Goal: Find specific fact: Find specific fact

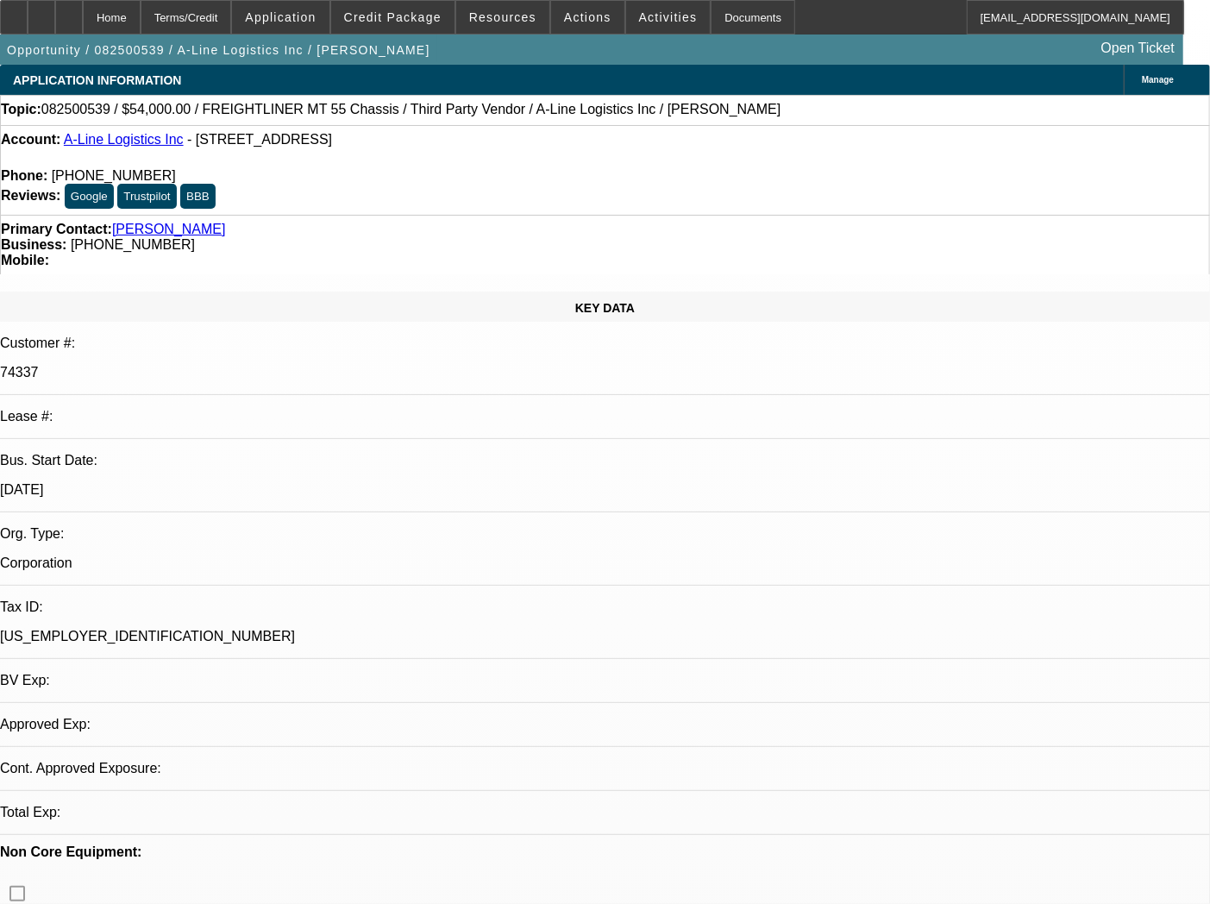
select select "0"
select select "0.1"
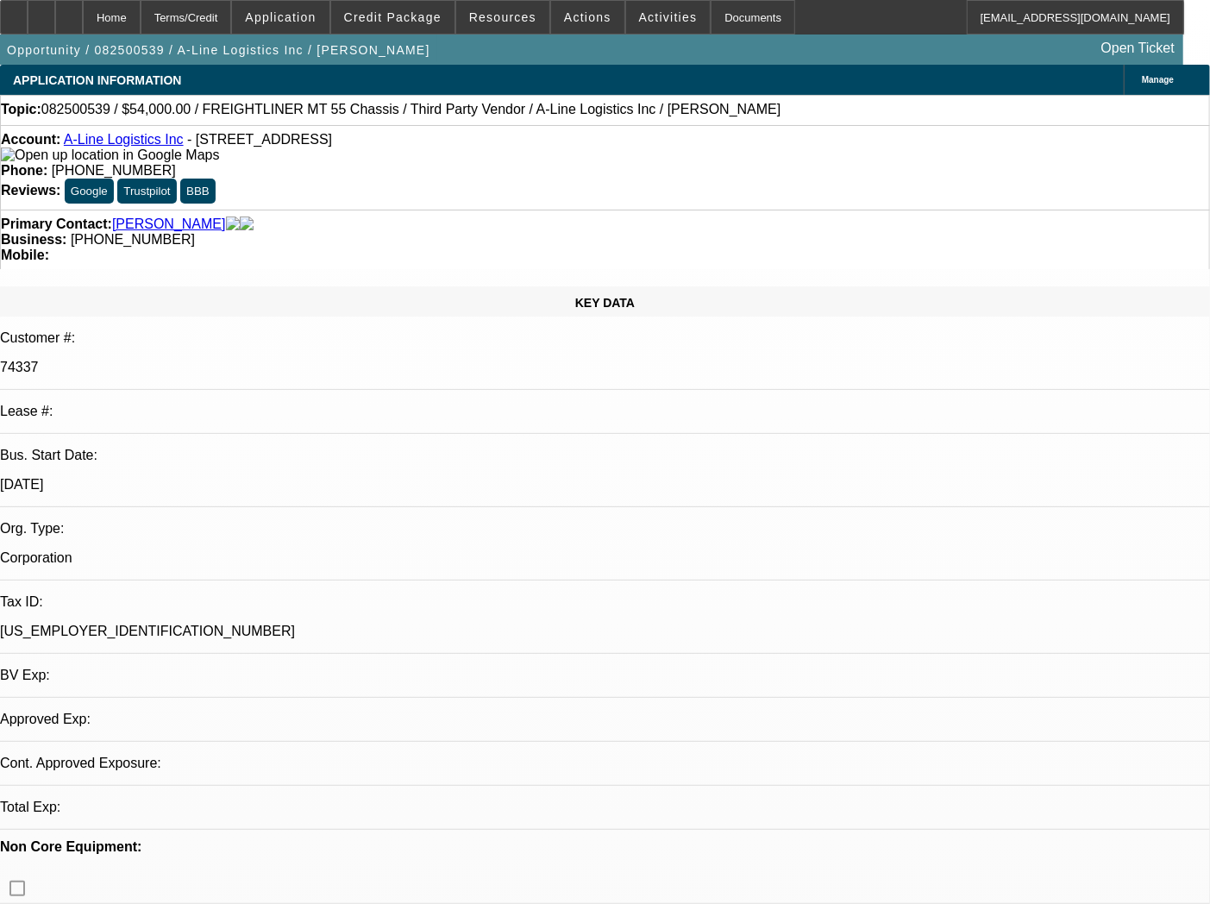
select select "4"
select select "0"
select select "0.1"
select select "4"
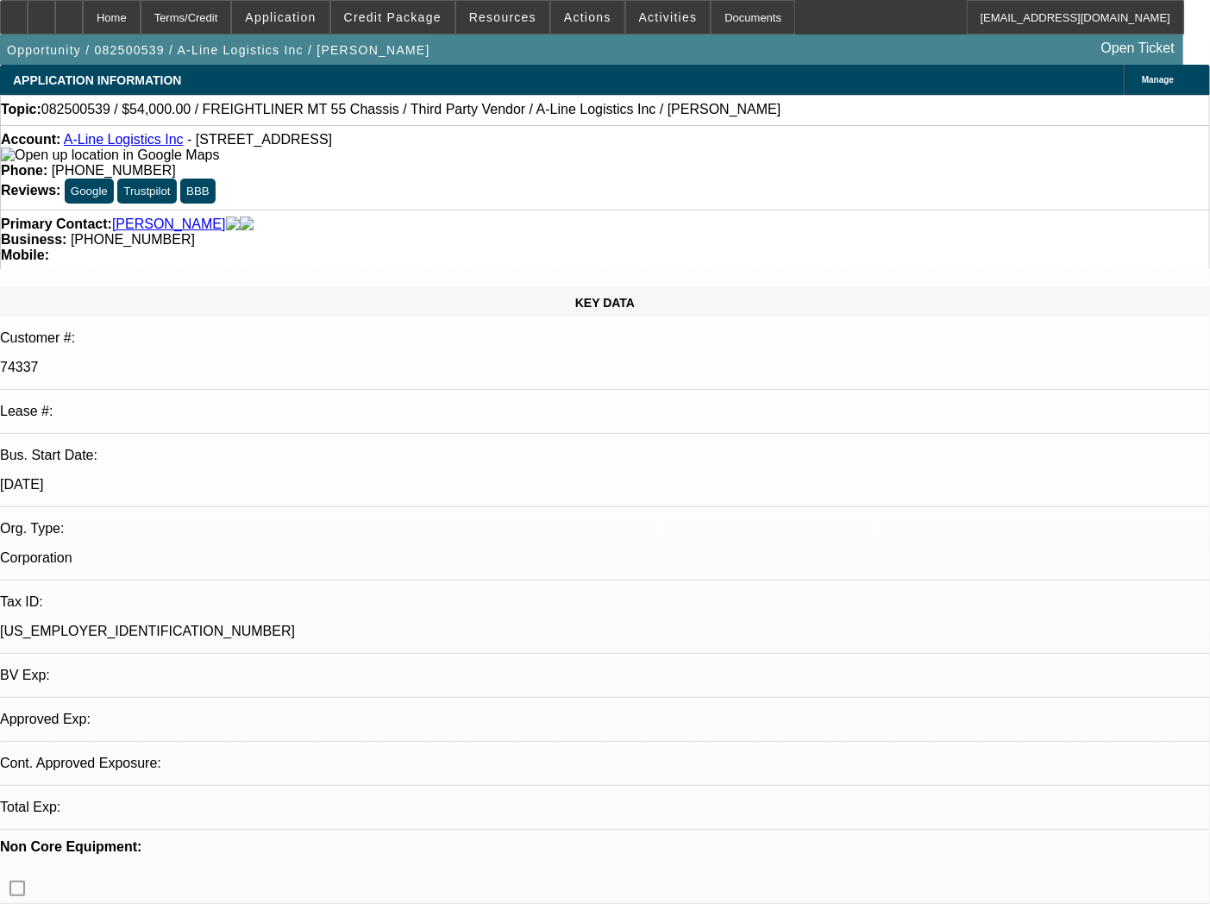
select select "0"
select select "6"
select select "0"
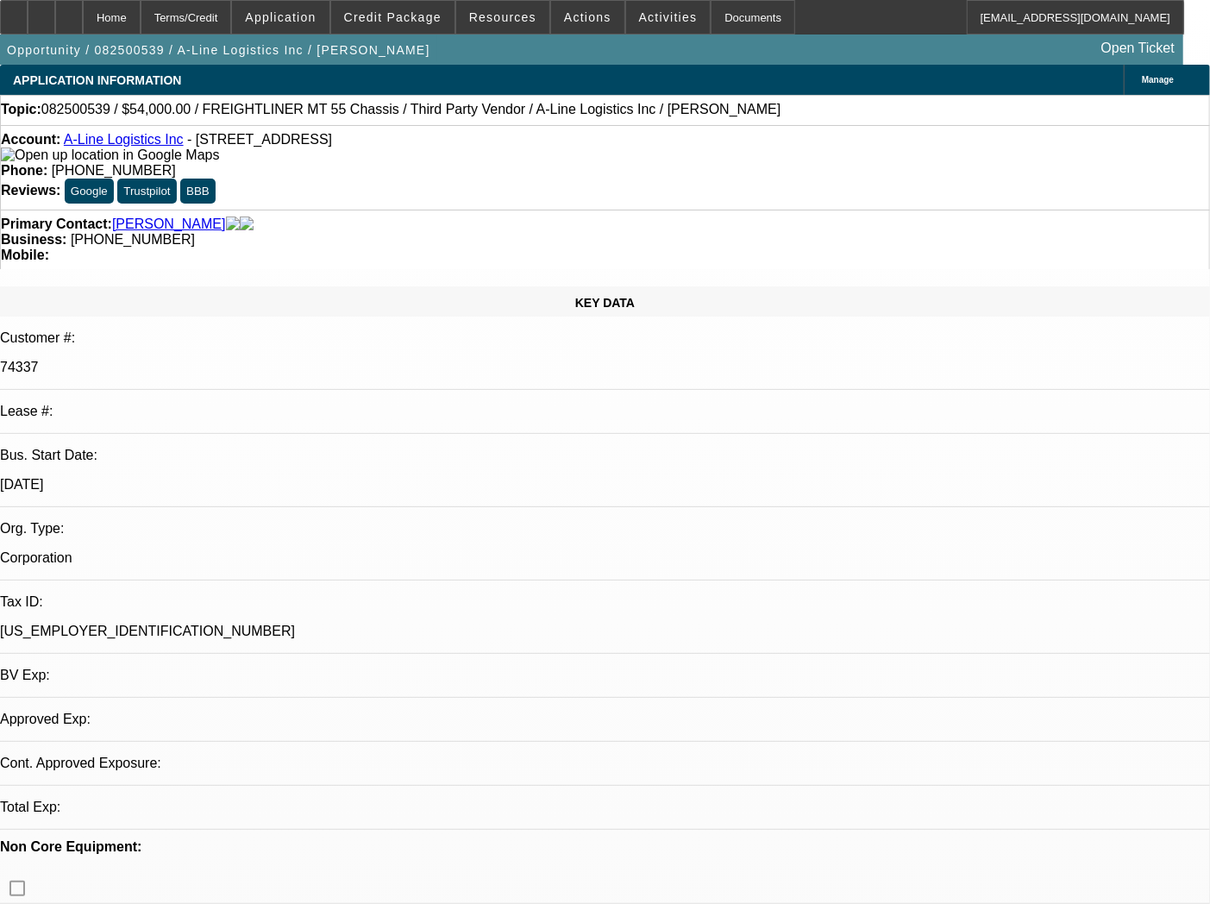
select select "0"
select select "0.1"
select select "4"
drag, startPoint x: 393, startPoint y: 143, endPoint x: 79, endPoint y: 147, distance: 314.1
click at [79, 147] on div "Account: A-Line Logistics Inc - [STREET_ADDRESS]" at bounding box center [605, 147] width 1209 height 31
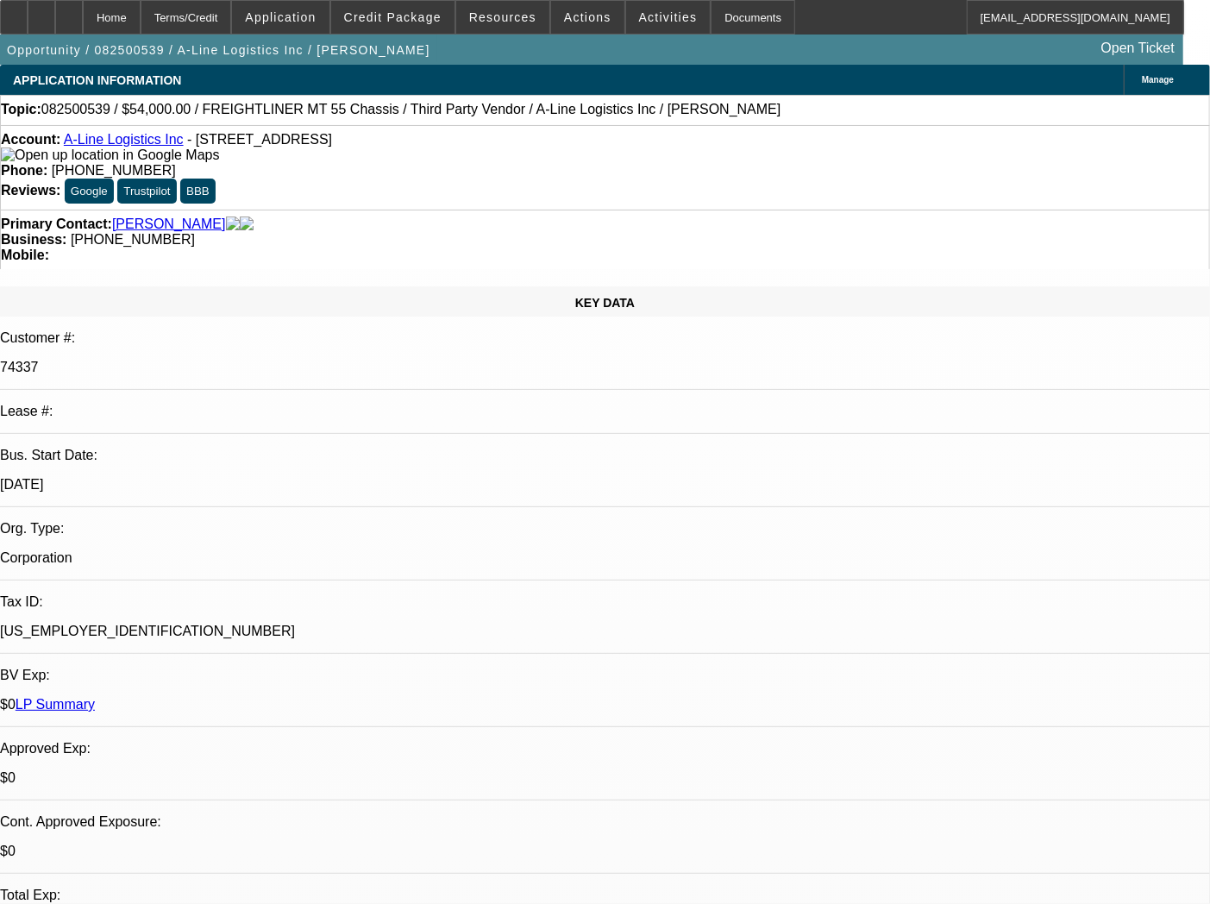
copy div "A-Line Logistics Inc - [STREET_ADDRESS]"
